Goal: Transaction & Acquisition: Book appointment/travel/reservation

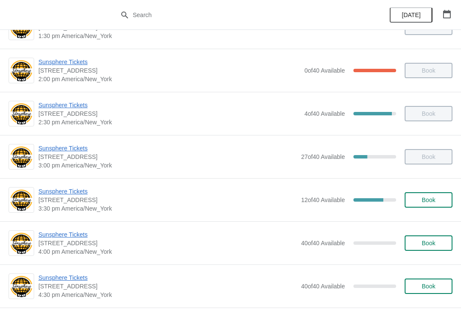
scroll to position [293, 0]
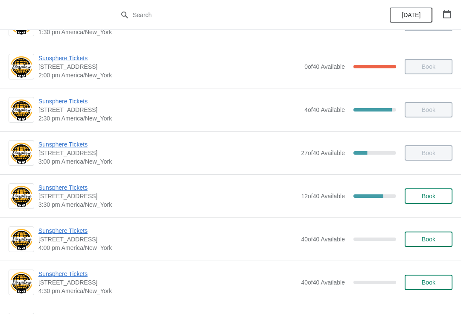
click at [426, 197] on span "Book" at bounding box center [429, 196] width 14 height 7
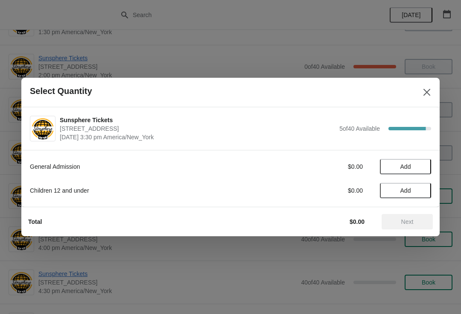
click at [423, 169] on span "Add" at bounding box center [406, 166] width 36 height 7
click at [423, 167] on icon at bounding box center [420, 166] width 9 height 9
click at [424, 168] on icon at bounding box center [420, 166] width 9 height 9
click at [405, 225] on span "Next" at bounding box center [408, 221] width 12 height 7
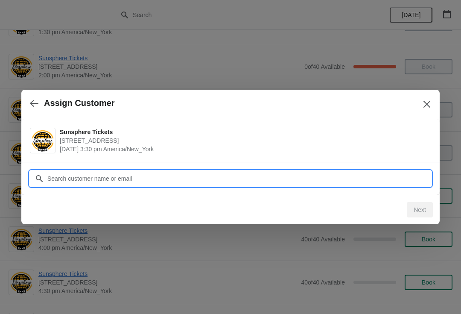
click at [384, 172] on input "Customer" at bounding box center [239, 178] width 385 height 15
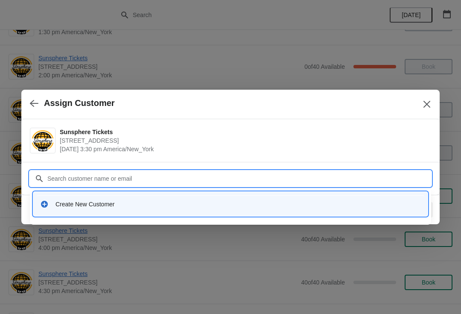
click at [108, 209] on div "Create New Customer" at bounding box center [231, 204] width 388 height 18
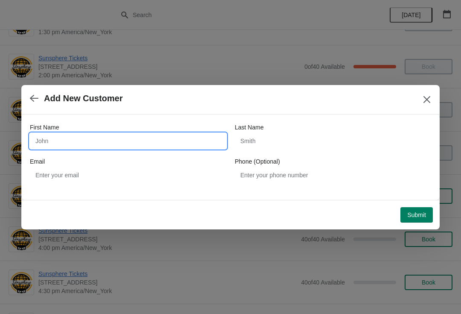
click at [100, 137] on input "First Name" at bounding box center [128, 140] width 197 height 15
type input "W"
click at [419, 208] on button "Submit" at bounding box center [417, 214] width 32 height 15
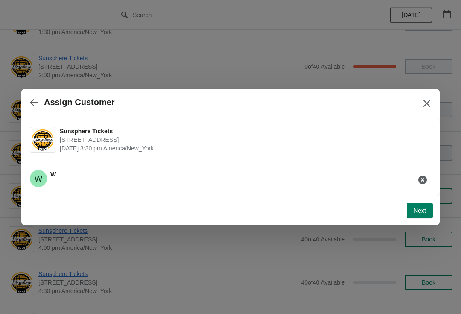
click at [421, 217] on button "Next" at bounding box center [420, 210] width 26 height 15
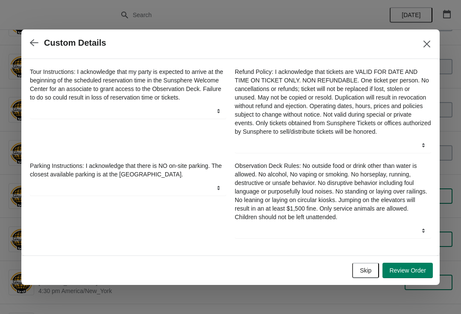
click at [370, 270] on span "Skip" at bounding box center [366, 270] width 12 height 7
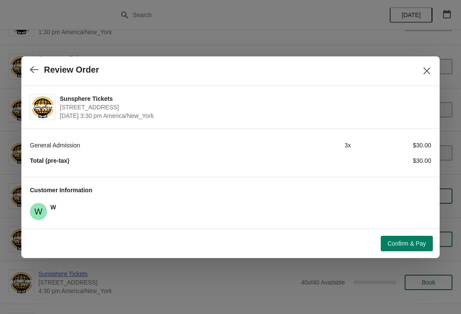
click at [400, 246] on span "Confirm & Pay" at bounding box center [407, 243] width 38 height 7
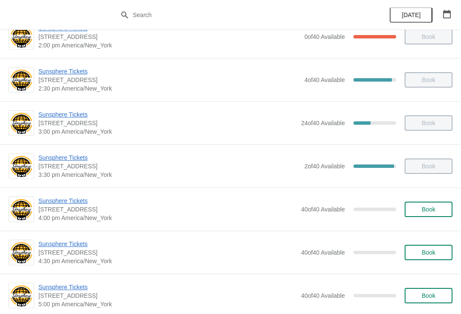
scroll to position [365, 0]
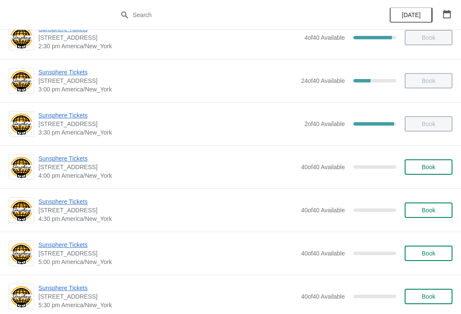
click at [426, 170] on span "Book" at bounding box center [429, 167] width 14 height 7
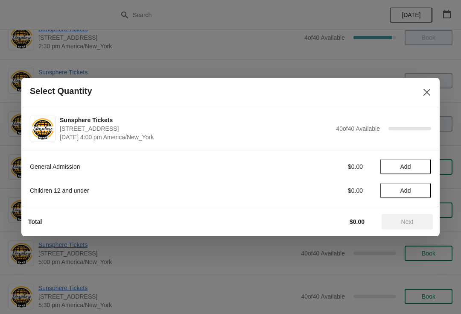
click at [423, 165] on span "Add" at bounding box center [406, 166] width 36 height 7
click at [417, 166] on icon at bounding box center [420, 166] width 9 height 9
click at [421, 192] on span "Add" at bounding box center [406, 190] width 36 height 7
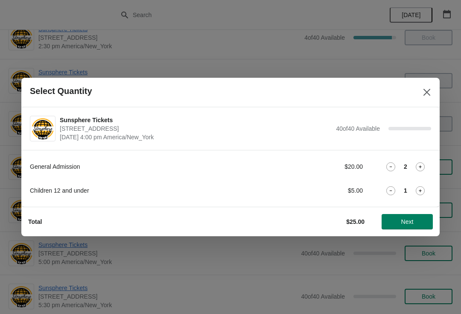
click at [423, 192] on icon at bounding box center [420, 190] width 9 height 9
click at [417, 223] on span "Next" at bounding box center [408, 221] width 38 height 7
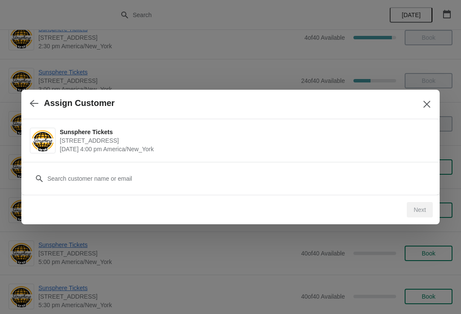
click at [124, 162] on div "Sunsphere Tickets [STREET_ADDRESS] [DATE] 4:00 pm America/New_York" at bounding box center [230, 140] width 419 height 43
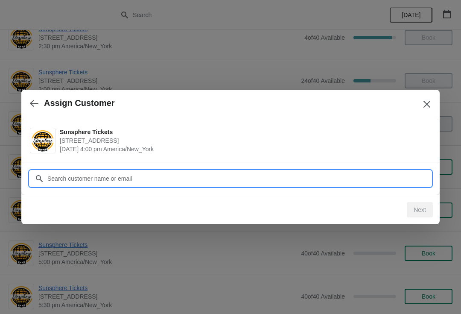
click at [200, 179] on input "Customer" at bounding box center [239, 178] width 385 height 15
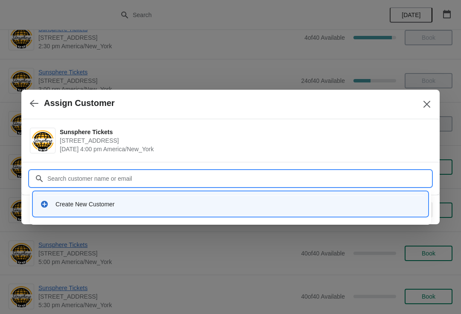
click at [146, 213] on div "Create New Customer" at bounding box center [230, 204] width 395 height 24
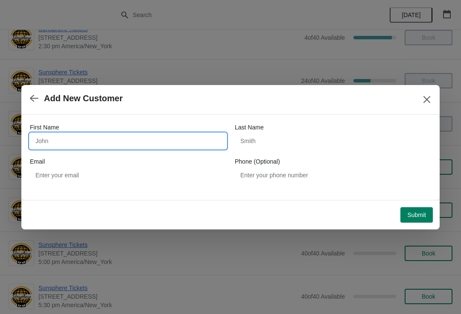
click at [105, 142] on input "First Name" at bounding box center [128, 140] width 197 height 15
type input "W"
click at [421, 204] on div "Submit" at bounding box center [229, 213] width 408 height 19
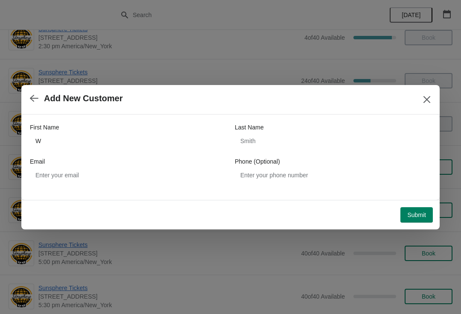
click at [424, 210] on button "Submit" at bounding box center [417, 214] width 32 height 15
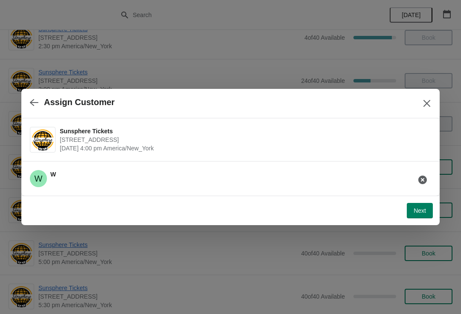
click at [426, 212] on span "Next" at bounding box center [420, 210] width 12 height 7
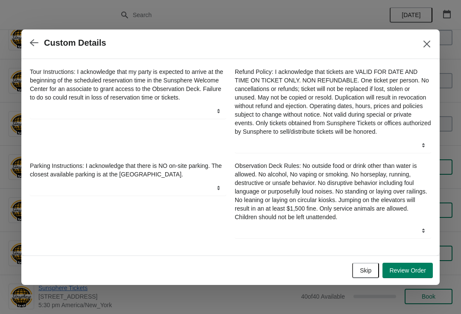
click at [373, 274] on button "Skip" at bounding box center [366, 270] width 27 height 15
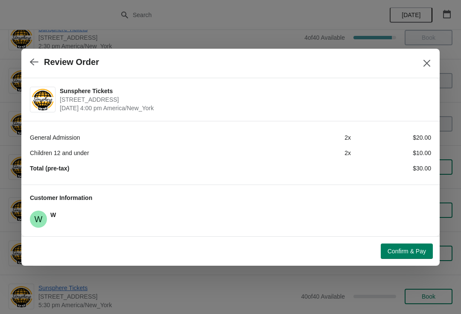
click at [408, 245] on button "Confirm & Pay" at bounding box center [407, 251] width 52 height 15
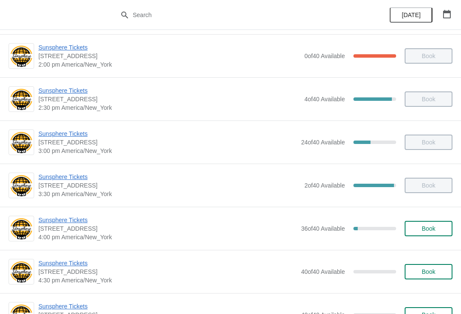
scroll to position [305, 0]
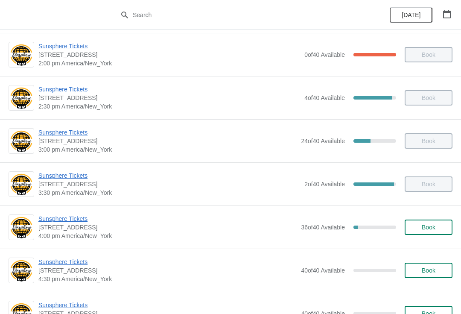
click at [429, 216] on div "Sunsphere Tickets [STREET_ADDRESS] 4:00 pm [GEOGRAPHIC_DATA]/New_York 36 of 40 …" at bounding box center [245, 228] width 414 height 26
click at [409, 220] on button "Book" at bounding box center [429, 227] width 48 height 15
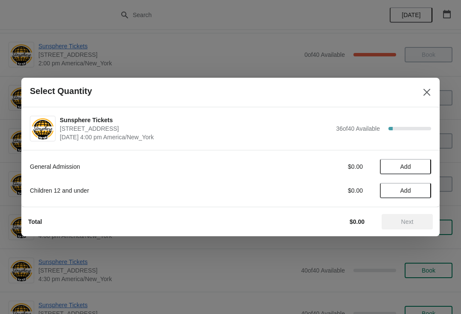
click at [418, 170] on span "Add" at bounding box center [406, 166] width 36 height 7
click at [418, 169] on icon at bounding box center [420, 166] width 9 height 9
click at [417, 188] on span "Add" at bounding box center [406, 190] width 36 height 7
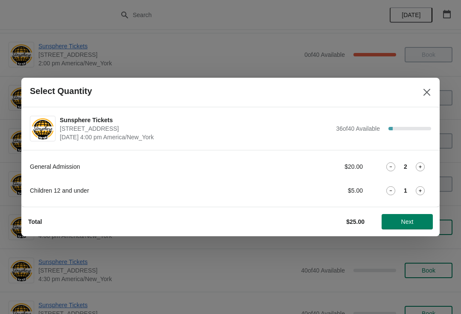
click at [420, 190] on icon at bounding box center [420, 190] width 3 height 3
click at [410, 220] on span "Next" at bounding box center [408, 221] width 12 height 7
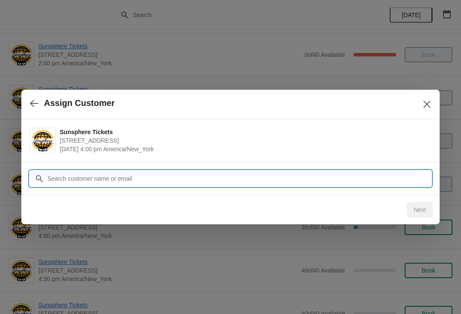
click at [165, 173] on input "Customer" at bounding box center [239, 178] width 385 height 15
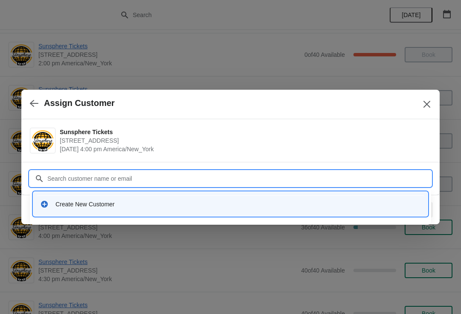
click at [136, 203] on div "Create New Customer" at bounding box center [239, 204] width 366 height 9
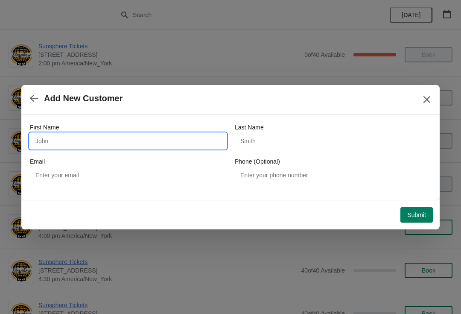
click at [112, 139] on input "First Name" at bounding box center [128, 140] width 197 height 15
type input "W"
click at [426, 201] on div "Submit" at bounding box center [227, 211] width 412 height 22
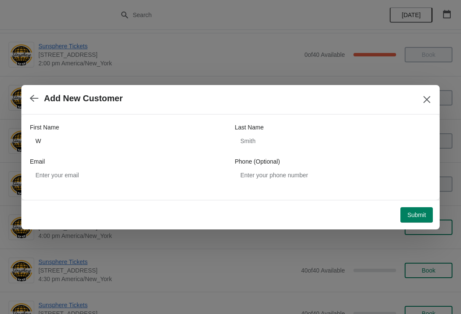
click at [418, 213] on span "Submit" at bounding box center [417, 215] width 19 height 7
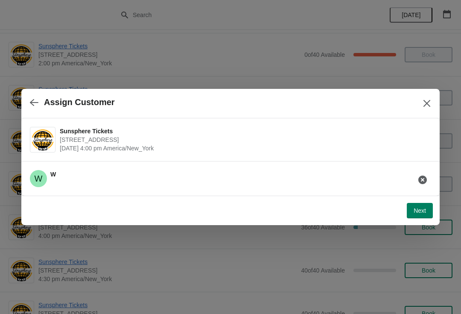
click at [426, 206] on button "Next" at bounding box center [420, 210] width 26 height 15
